Goal: Task Accomplishment & Management: Manage account settings

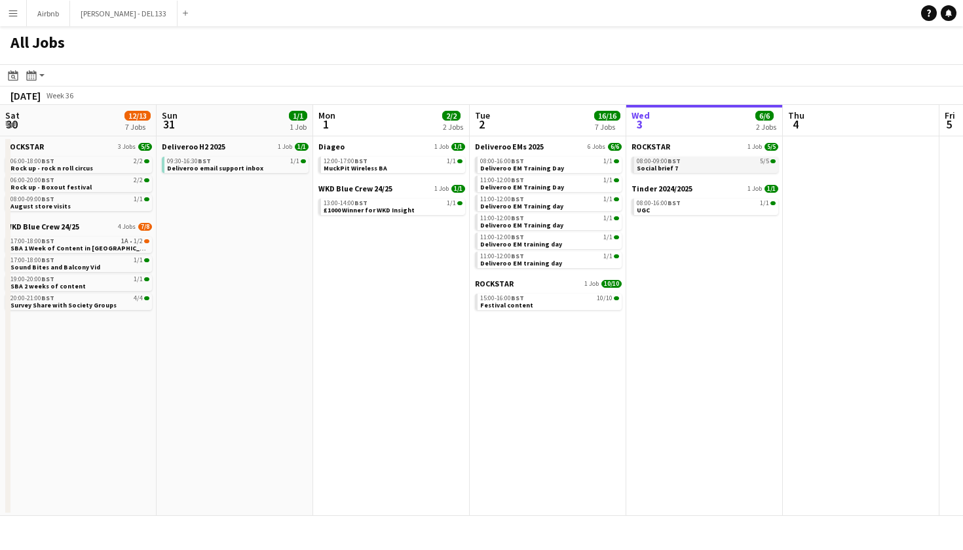
scroll to position [0, 313]
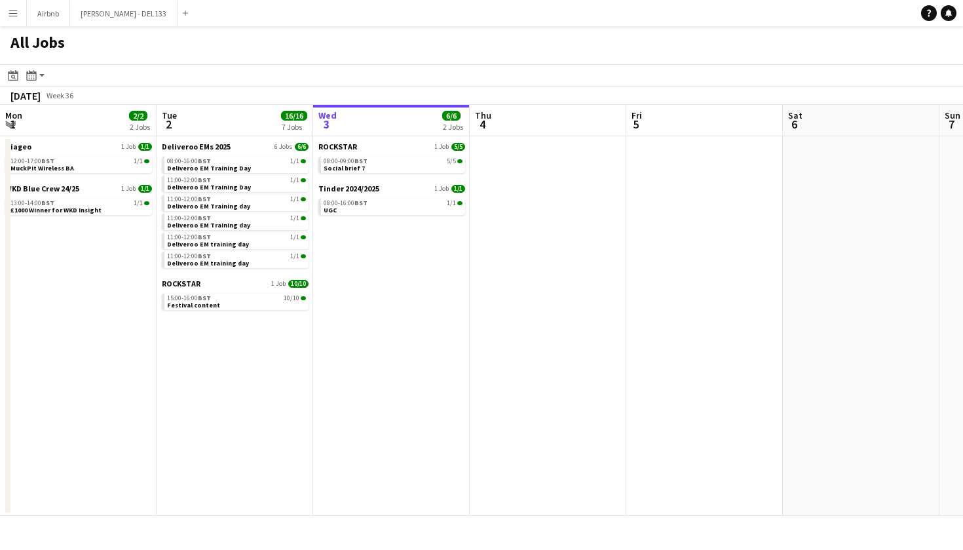
click at [14, 18] on button "Menu" at bounding box center [13, 13] width 26 height 26
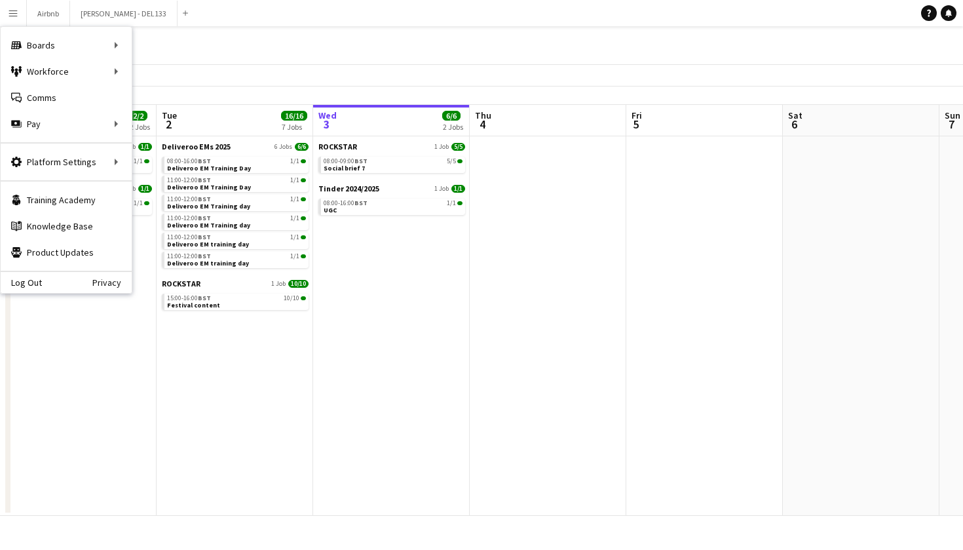
click at [745, 84] on app-toolbar "Date picker SEP 2025 SEP 2025 Monday M Tuesday T Wednesday W Thursday T Friday …" at bounding box center [481, 75] width 963 height 22
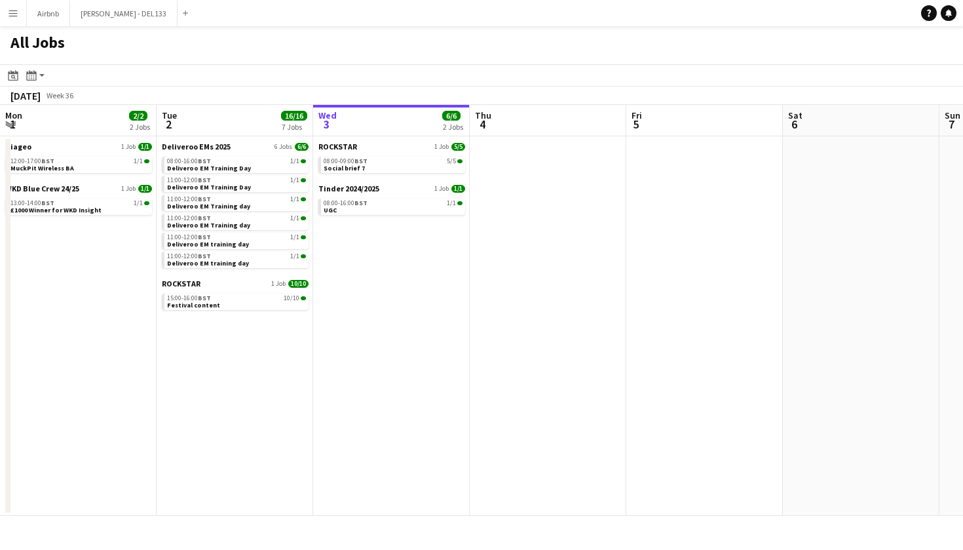
click at [15, 20] on button "Menu" at bounding box center [13, 13] width 26 height 26
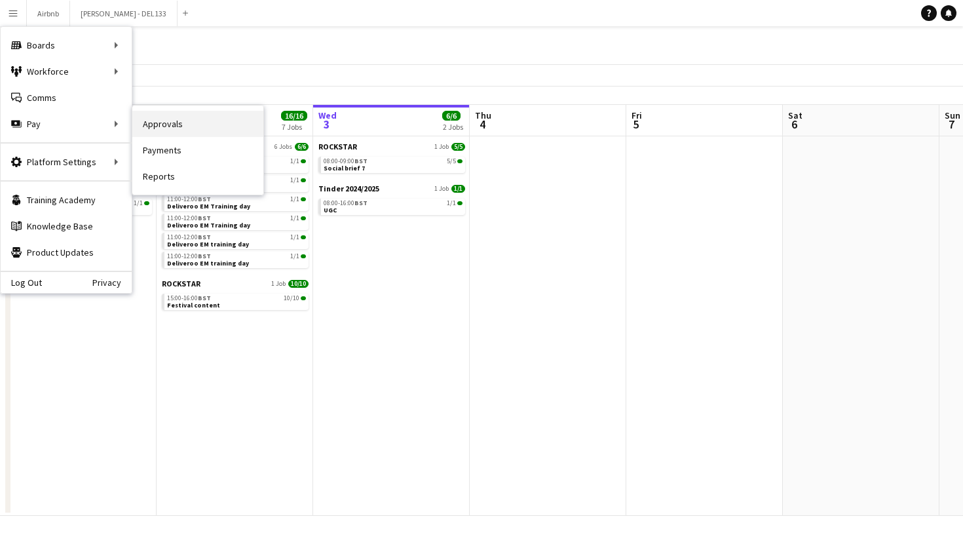
click at [166, 122] on link "Approvals" at bounding box center [197, 124] width 131 height 26
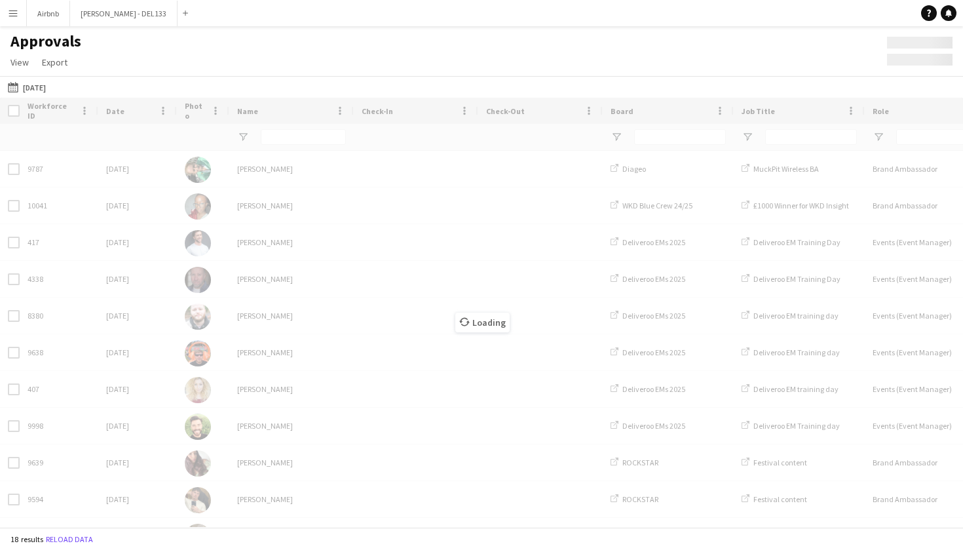
type input "****"
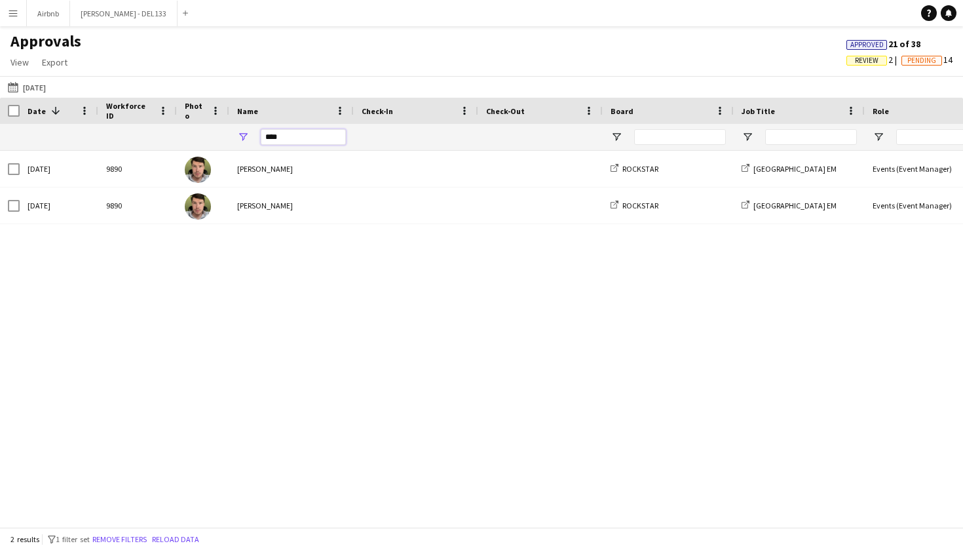
click at [303, 140] on input "****" at bounding box center [303, 137] width 85 height 16
type input "*"
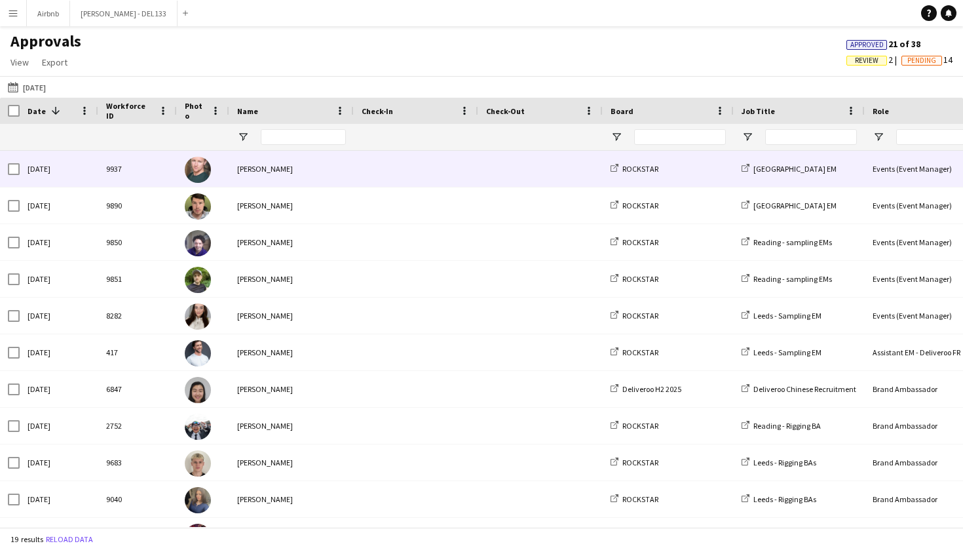
click at [269, 174] on div "[PERSON_NAME]" at bounding box center [291, 169] width 124 height 36
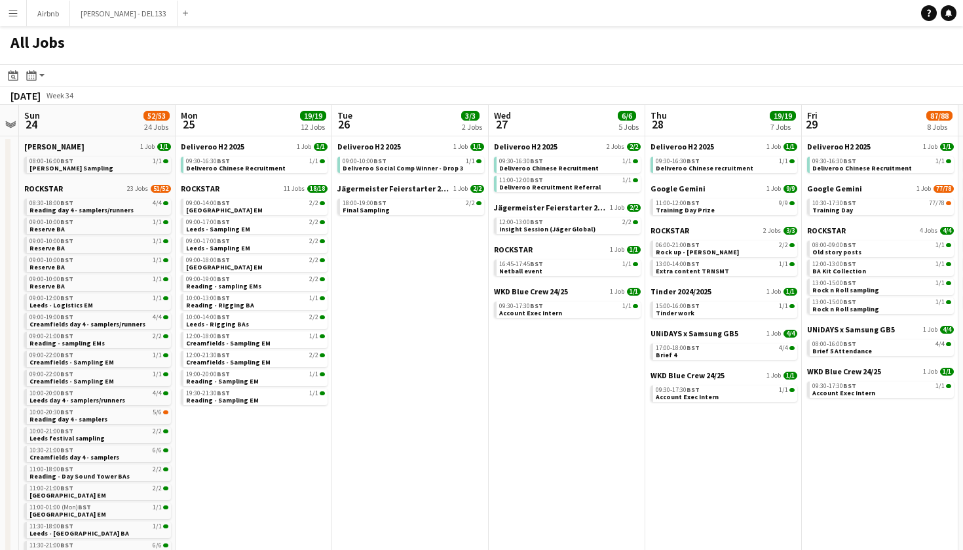
scroll to position [0, 454]
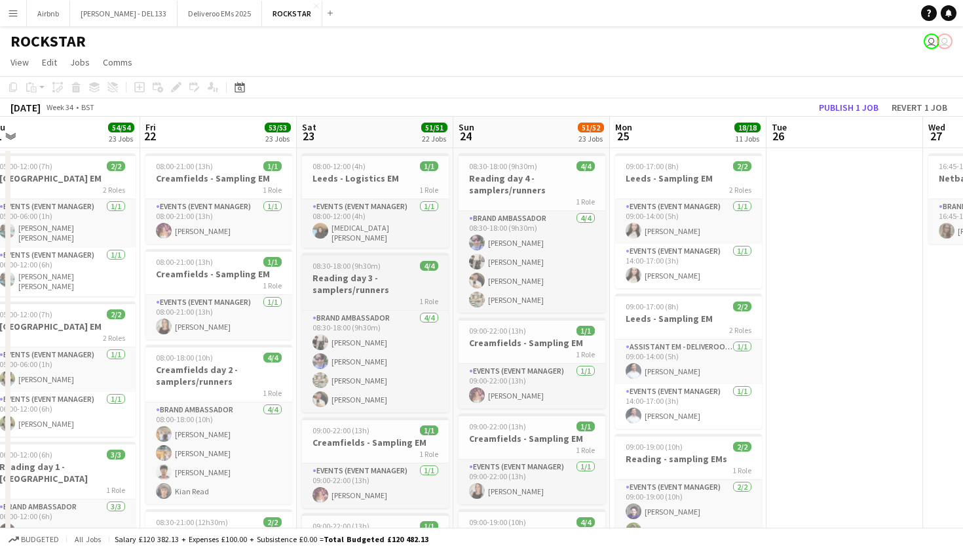
scroll to position [0, 329]
click at [206, 186] on div "1 Role" at bounding box center [219, 189] width 147 height 10
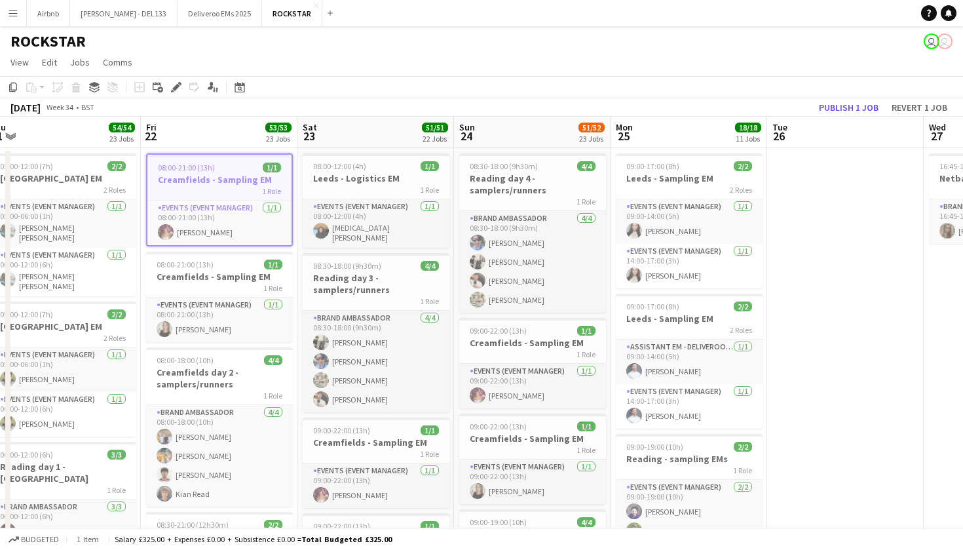
click at [168, 161] on app-job-card "08:00-21:00 (13h) 1/1 Creamfields - Sampling EM 1 Role Events (Event Manager) […" at bounding box center [219, 199] width 147 height 93
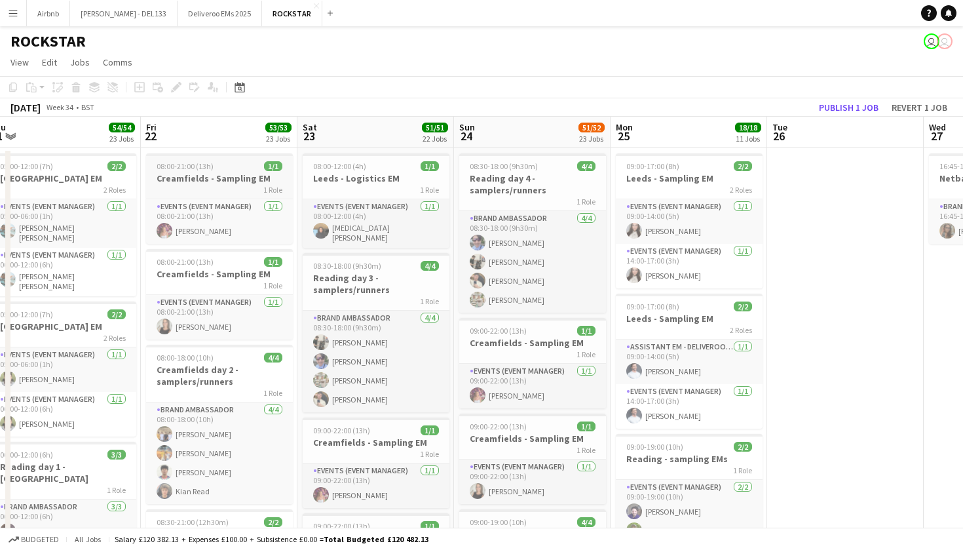
click at [168, 161] on span "08:00-21:00 (13h)" at bounding box center [185, 166] width 57 height 10
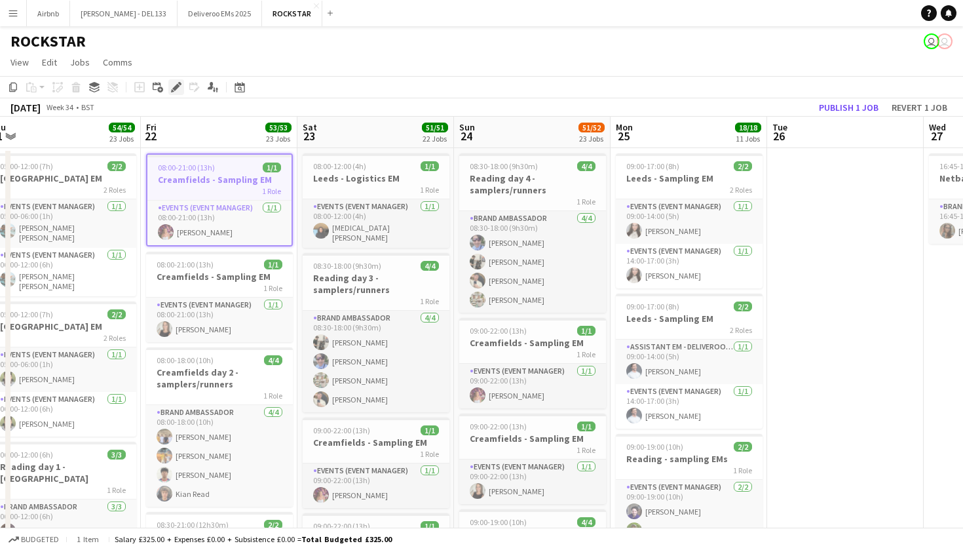
click at [177, 86] on icon at bounding box center [175, 87] width 7 height 7
